Goal: Information Seeking & Learning: Check status

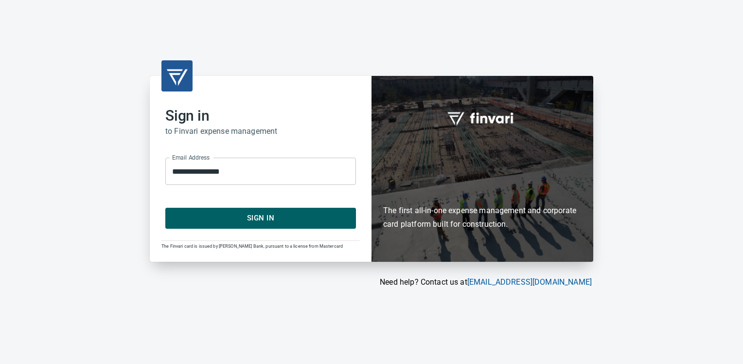
click at [286, 226] on button "Sign In" at bounding box center [260, 218] width 191 height 20
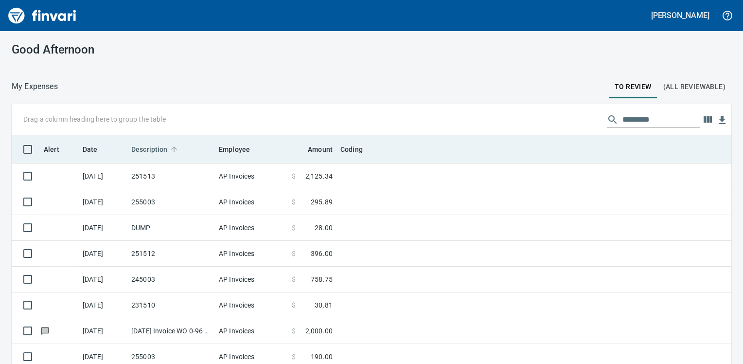
click at [156, 149] on span "Description" at bounding box center [149, 149] width 36 height 12
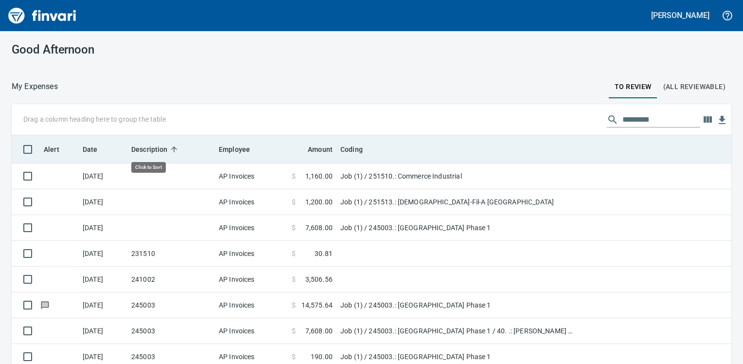
scroll to position [249, 697]
click at [158, 149] on span "Description" at bounding box center [149, 149] width 36 height 12
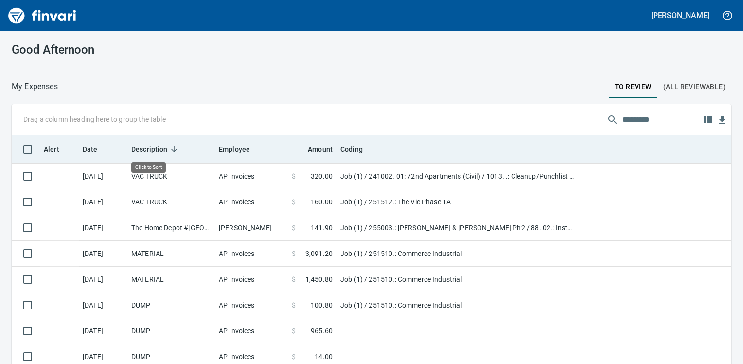
click at [158, 149] on span "Description" at bounding box center [149, 149] width 36 height 12
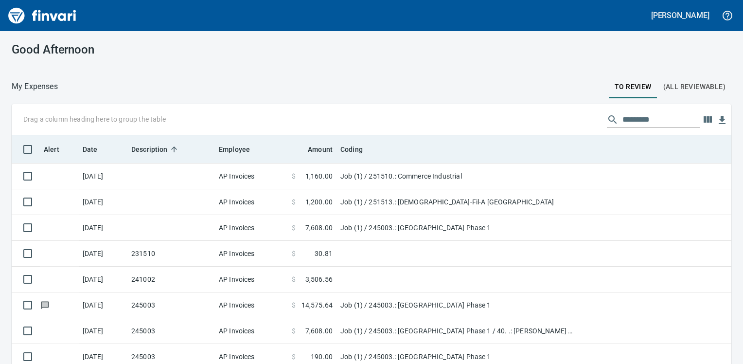
drag, startPoint x: 463, startPoint y: 142, endPoint x: 437, endPoint y: 146, distance: 26.6
click at [437, 146] on div "Coding" at bounding box center [457, 149] width 235 height 12
click at [168, 149] on span "Description" at bounding box center [155, 149] width 49 height 12
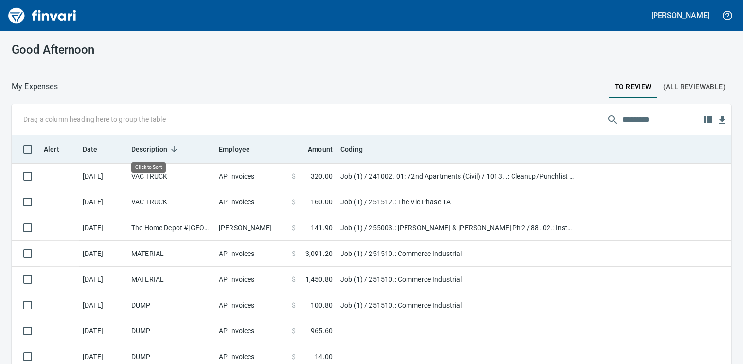
click at [170, 149] on icon at bounding box center [174, 149] width 9 height 9
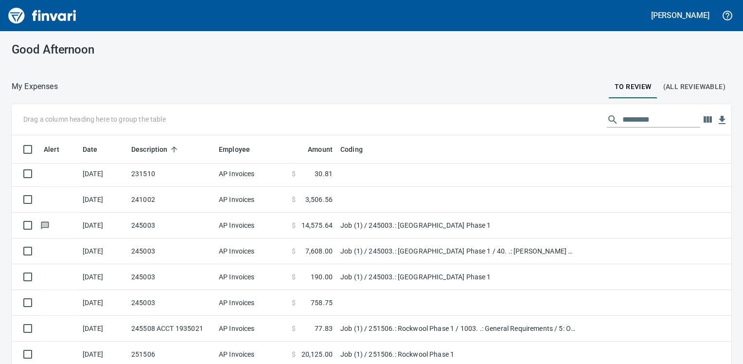
scroll to position [97, 0]
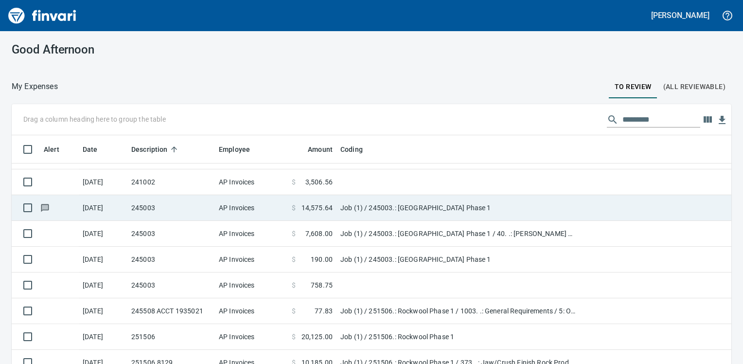
click at [176, 210] on td "245003" at bounding box center [170, 208] width 87 height 26
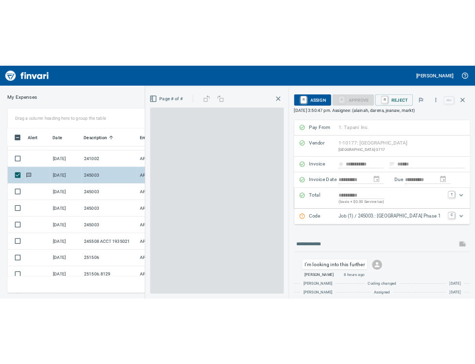
scroll to position [242, 461]
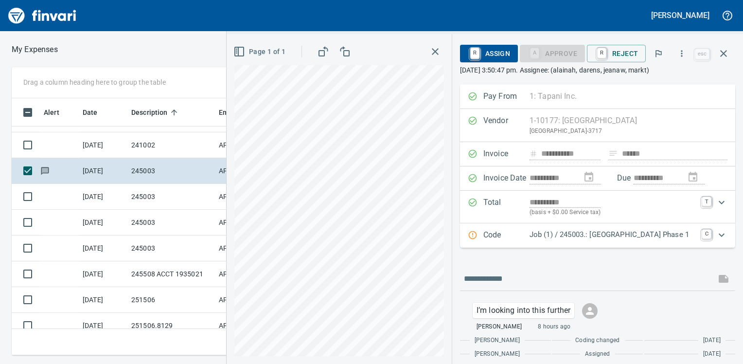
click at [236, 53] on icon "button" at bounding box center [239, 52] width 12 height 12
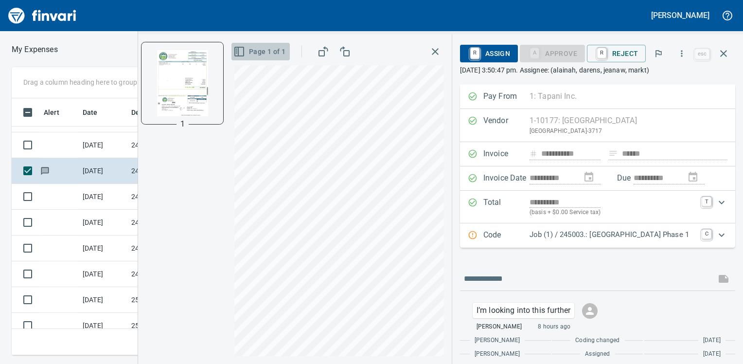
click at [238, 53] on rect "button" at bounding box center [239, 51] width 9 height 9
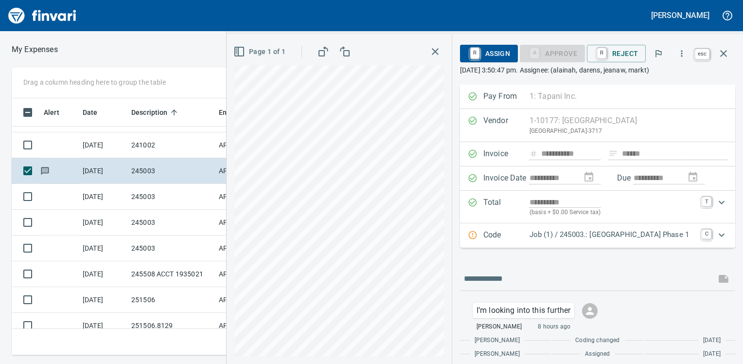
click at [725, 48] on icon "button" at bounding box center [723, 54] width 12 height 12
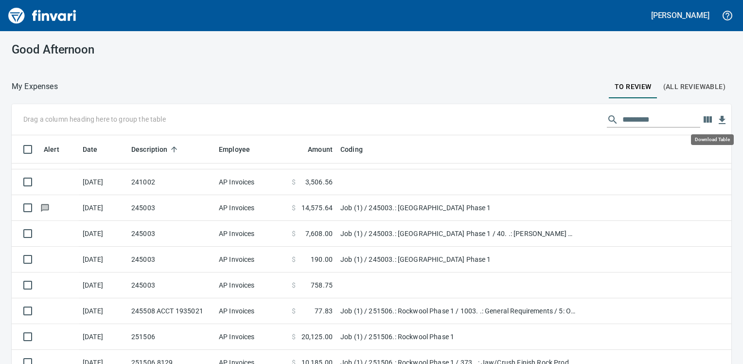
scroll to position [249, 697]
